Goal: Information Seeking & Learning: Find specific fact

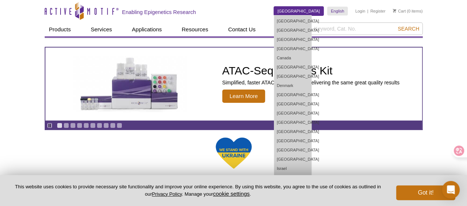
click at [317, 10] on link "[GEOGRAPHIC_DATA]" at bounding box center [299, 11] width 50 height 9
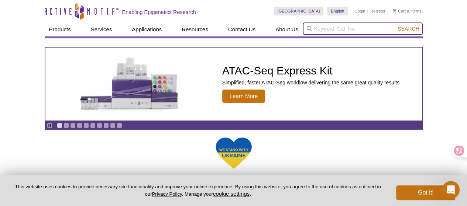
click at [348, 33] on input "search" at bounding box center [362, 29] width 120 height 13
paste input "BRD4(D1,D2)(44-460)"
type input "BRD4(D1,D2)(44-460)"
click at [395, 25] on button "Search" at bounding box center [408, 28] width 26 height 7
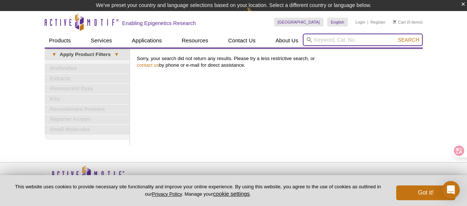
click at [333, 41] on input "search" at bounding box center [362, 40] width 120 height 13
paste input "BRD4(D1,D2)(44-460)"
type input "BRD4(D1,D2)(44-460)"
click at [395, 37] on button "Search" at bounding box center [408, 40] width 26 height 7
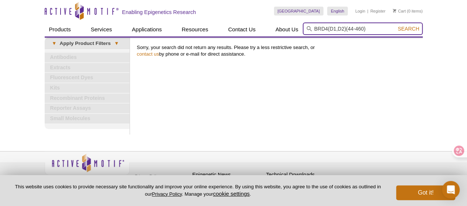
click at [395, 25] on button "Search" at bounding box center [408, 28] width 26 height 7
click at [313, 24] on input "search" at bounding box center [362, 29] width 120 height 13
paste input "BRD4(D1,D2)(44-460)"
type input "BRD4(D1,D2)(44-460)"
click at [395, 25] on button "Search" at bounding box center [408, 28] width 26 height 7
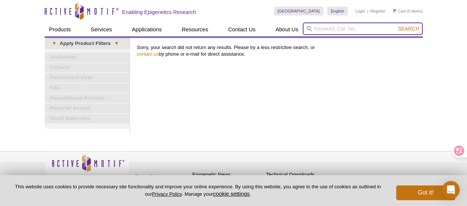
click at [320, 29] on input "search" at bounding box center [362, 29] width 120 height 13
paste input "BRD4(D1,D2)(44-460)"
click at [395, 25] on button "Search" at bounding box center [408, 28] width 26 height 7
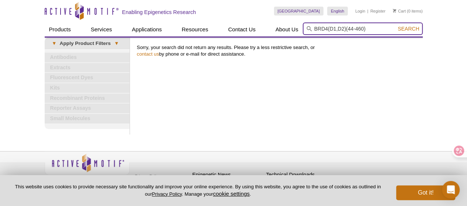
click at [376, 31] on input "BRD4(D1,D2)(44-460)" at bounding box center [362, 29] width 120 height 13
type input "BRD4(D1,D2)"
click at [395, 25] on button "Search" at bounding box center [408, 28] width 26 height 7
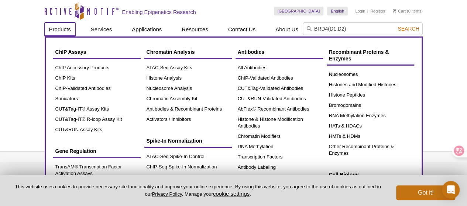
click at [58, 32] on link "Products" at bounding box center [60, 30] width 31 height 14
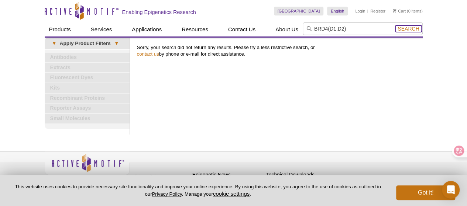
click at [406, 28] on span "Search" at bounding box center [407, 29] width 21 height 6
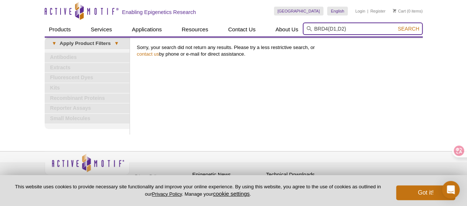
click at [411, 32] on input "BRD4(D1,D2)" at bounding box center [362, 29] width 120 height 13
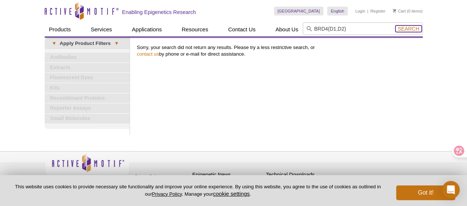
click at [412, 28] on span "Search" at bounding box center [407, 29] width 21 height 6
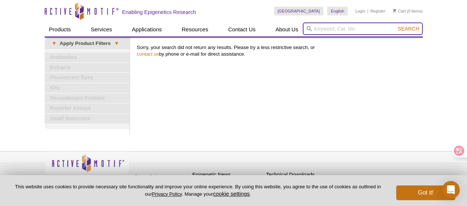
click at [319, 28] on input "search" at bounding box center [362, 29] width 120 height 13
click at [341, 29] on input "search" at bounding box center [362, 29] width 120 height 13
paste input "81155"
type input "81155"
click at [395, 25] on button "Search" at bounding box center [408, 28] width 26 height 7
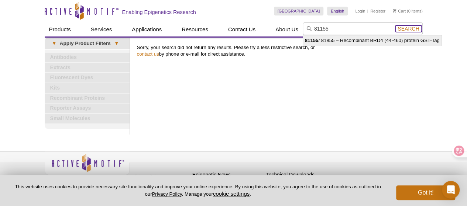
click at [413, 28] on span "Search" at bounding box center [407, 29] width 21 height 6
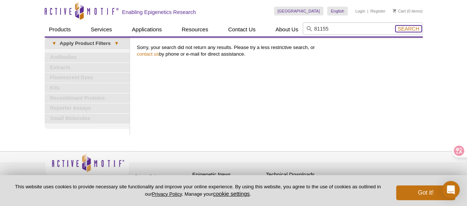
click at [412, 28] on span "Search" at bounding box center [407, 29] width 21 height 6
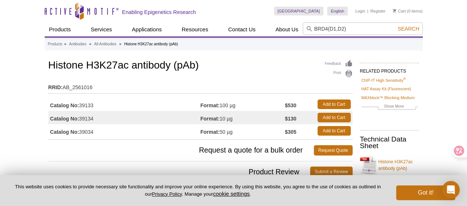
type input "BRD4(D1,D2)"
click at [395, 25] on button "Search" at bounding box center [408, 28] width 26 height 7
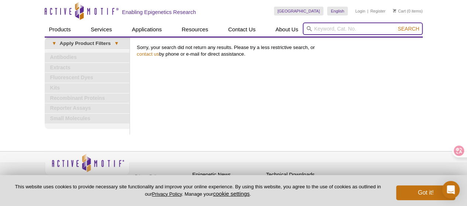
click at [329, 28] on input "search" at bounding box center [362, 29] width 120 height 13
paste input "BRD4(D1,D2)"
type input "BRD4(D1,D2)"
click at [395, 25] on button "Search" at bounding box center [408, 28] width 26 height 7
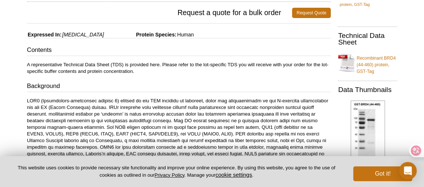
scroll to position [107, 0]
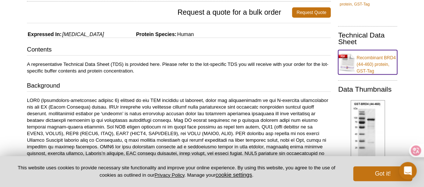
click at [367, 62] on link "Recombinant BRD4 (44-460) protein, GST-Tag" at bounding box center [367, 62] width 59 height 24
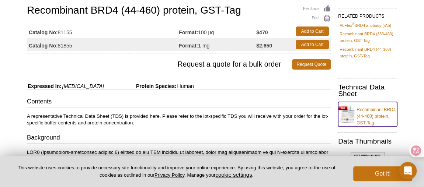
scroll to position [0, 0]
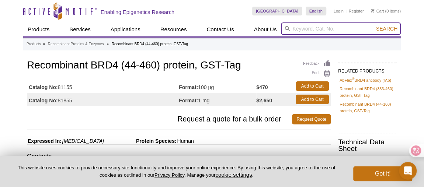
click at [304, 29] on input "search" at bounding box center [341, 29] width 120 height 13
paste input "81149"
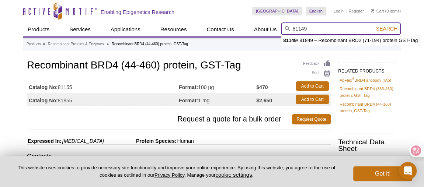
type input "81149"
click at [374, 25] on button "Search" at bounding box center [387, 28] width 26 height 7
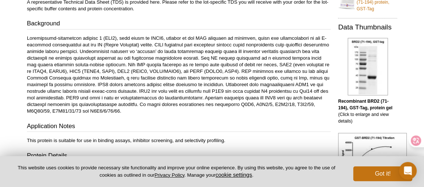
scroll to position [167, 0]
